Goal: Information Seeking & Learning: Learn about a topic

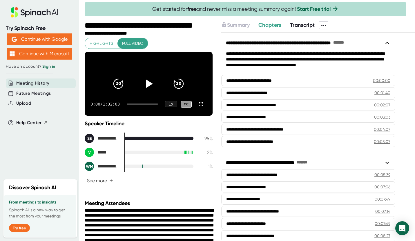
click at [148, 87] on icon at bounding box center [149, 83] width 7 height 8
click at [145, 90] on icon at bounding box center [148, 83] width 15 height 15
